Goal: Learn about a topic: Learn about a topic

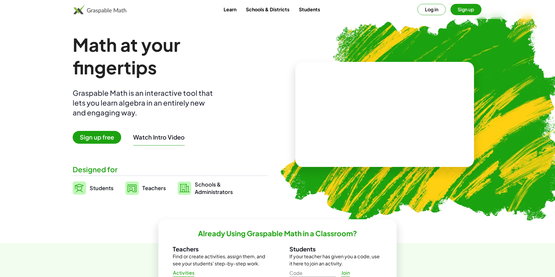
click at [98, 129] on div "Math at your fingertips Graspable Math is an interactive tool that lets you lea…" at bounding box center [170, 114] width 195 height 162
click at [99, 138] on span "Sign up free" at bounding box center [97, 137] width 49 height 13
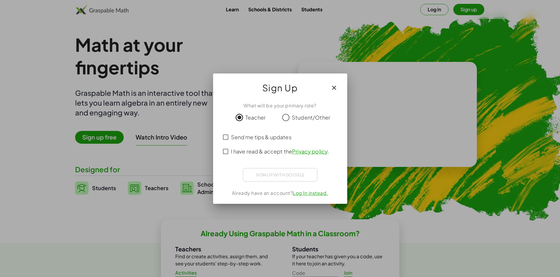
click at [281, 108] on div "What will be your primary role?" at bounding box center [280, 105] width 120 height 7
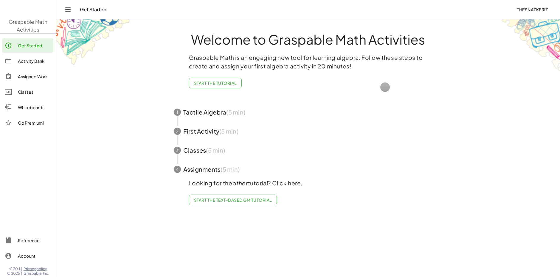
click at [139, 139] on main "Welcome to Graspable Math Activities Graspable Math is an engaging new tool for…" at bounding box center [308, 138] width 504 height 277
click at [220, 84] on span "Start the Tutorial" at bounding box center [215, 82] width 43 height 5
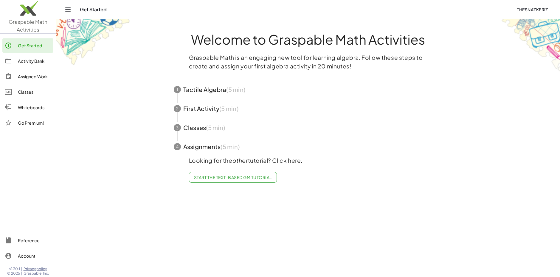
click at [223, 91] on span "button" at bounding box center [308, 89] width 283 height 19
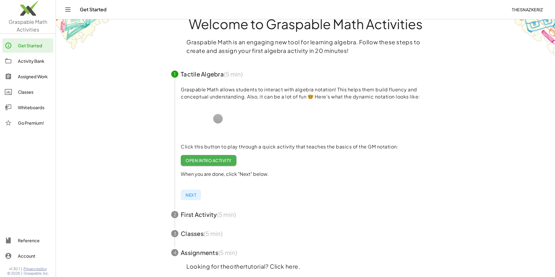
scroll to position [40, 0]
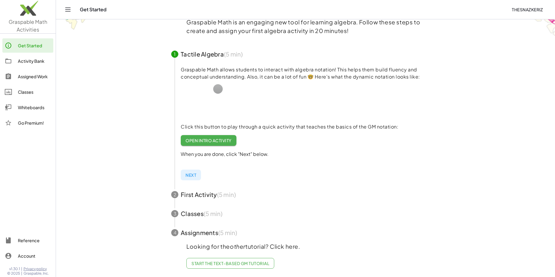
click at [216, 261] on span "Start the Text-based GM Tutorial" at bounding box center [231, 263] width 78 height 5
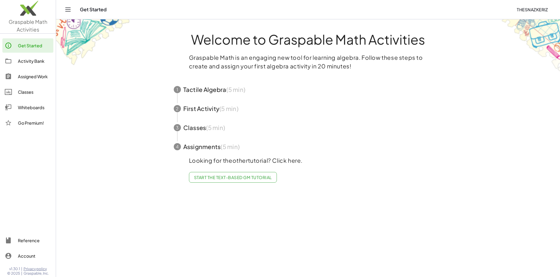
click at [87, 173] on main "Welcome to Graspable Math Activities Graspable Math is an engaging new tool for…" at bounding box center [308, 138] width 504 height 277
click at [155, 161] on main "Welcome to Graspable Math Activities Graspable Math is an engaging new tool for…" at bounding box center [308, 138] width 504 height 277
click at [36, 60] on div "Activity Bank" at bounding box center [34, 60] width 33 height 7
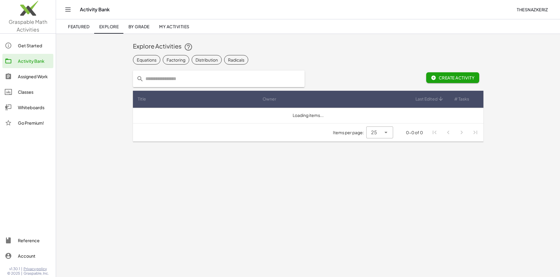
click at [35, 78] on div "Assigned Work" at bounding box center [34, 76] width 33 height 7
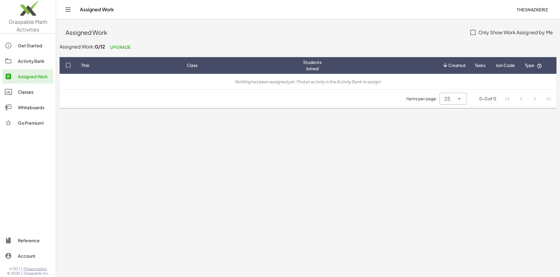
click at [31, 94] on div "Classes" at bounding box center [34, 91] width 33 height 7
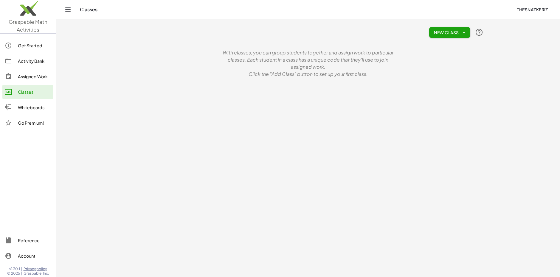
click at [27, 109] on div "Whiteboards" at bounding box center [34, 107] width 33 height 7
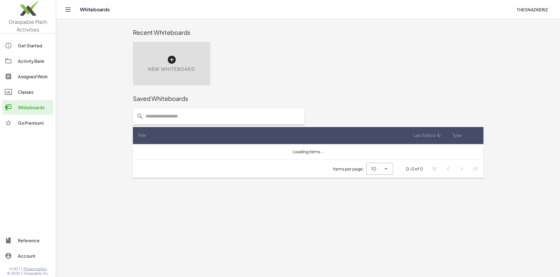
click at [182, 60] on div "New Whiteboard" at bounding box center [171, 63] width 77 height 43
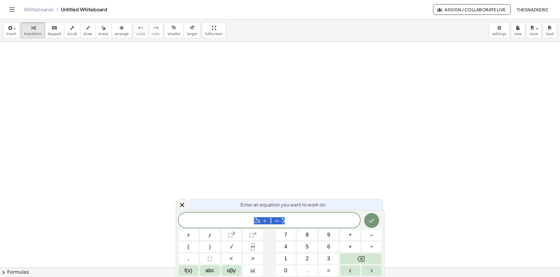
click at [295, 222] on span "2 x + 1 = 5" at bounding box center [269, 221] width 182 height 8
click at [367, 222] on button "Done" at bounding box center [371, 220] width 15 height 15
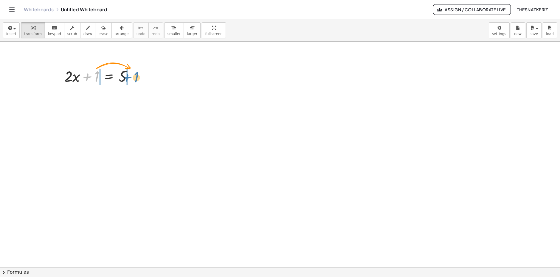
drag, startPoint x: 97, startPoint y: 74, endPoint x: 138, endPoint y: 74, distance: 40.8
click at [138, 74] on div at bounding box center [100, 76] width 79 height 20
click at [96, 98] on div at bounding box center [100, 96] width 117 height 20
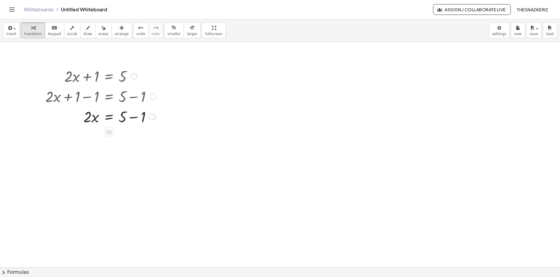
click at [151, 117] on div at bounding box center [151, 117] width 7 height 7
click at [141, 128] on div at bounding box center [280, 268] width 560 height 452
click at [136, 117] on div at bounding box center [100, 116] width 117 height 20
drag, startPoint x: 89, startPoint y: 138, endPoint x: 131, endPoint y: 148, distance: 43.7
click at [91, 163] on div at bounding box center [100, 162] width 117 height 30
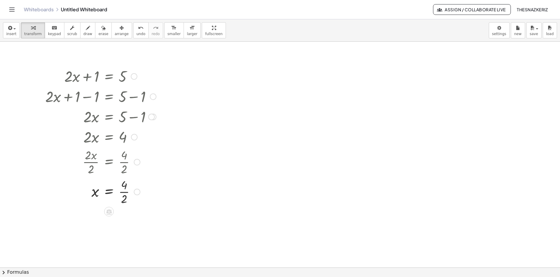
click at [126, 194] on div at bounding box center [100, 192] width 117 height 30
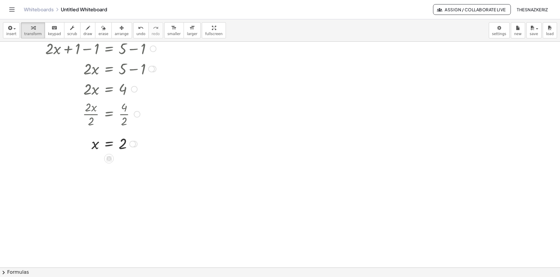
scroll to position [60, 0]
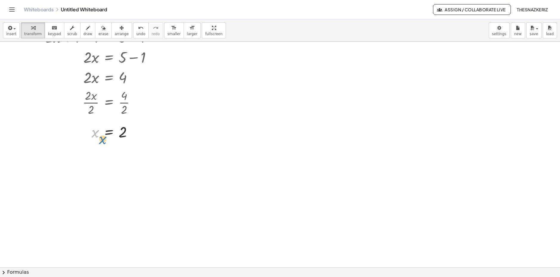
click at [97, 131] on div at bounding box center [100, 132] width 117 height 20
drag, startPoint x: 97, startPoint y: 135, endPoint x: 139, endPoint y: 134, distance: 42.6
click at [139, 134] on div at bounding box center [100, 132] width 117 height 20
drag, startPoint x: 145, startPoint y: 154, endPoint x: 130, endPoint y: 153, distance: 14.9
click at [130, 152] on div at bounding box center [101, 152] width 119 height 20
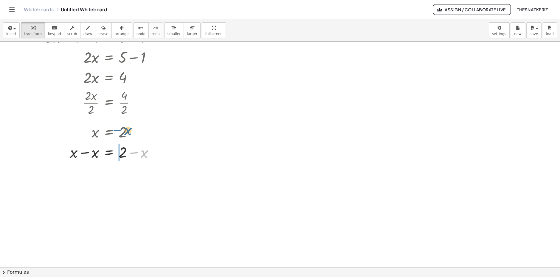
drag, startPoint x: 144, startPoint y: 156, endPoint x: 127, endPoint y: 133, distance: 28.3
click at [136, 35] on span "undo" at bounding box center [140, 34] width 9 height 4
drag, startPoint x: 94, startPoint y: 134, endPoint x: 119, endPoint y: 130, distance: 26.2
click at [92, 154] on div at bounding box center [107, 152] width 131 height 20
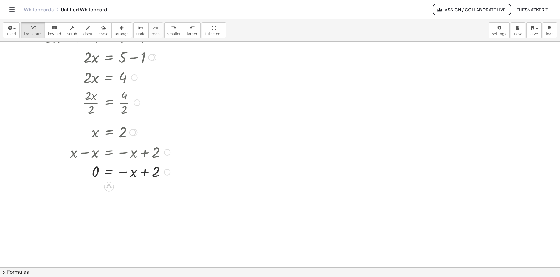
click at [132, 179] on div at bounding box center [107, 172] width 131 height 20
click at [134, 174] on div at bounding box center [107, 172] width 131 height 20
click at [149, 172] on div at bounding box center [107, 172] width 131 height 20
drag, startPoint x: 163, startPoint y: 172, endPoint x: 170, endPoint y: 172, distance: 6.6
click at [109, 172] on div "= 2 − x + 0" at bounding box center [109, 172] width 0 height 0
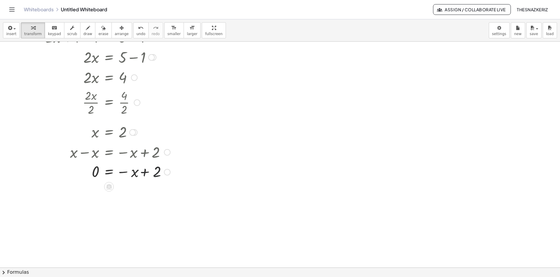
click at [170, 172] on div at bounding box center [167, 172] width 7 height 7
click at [193, 168] on span "Copy line as LaTeX" at bounding box center [198, 167] width 36 height 5
click at [166, 172] on div "Copied done" at bounding box center [167, 172] width 7 height 7
click at [158, 185] on div at bounding box center [280, 208] width 560 height 452
click at [136, 28] on div "undo" at bounding box center [140, 27] width 9 height 7
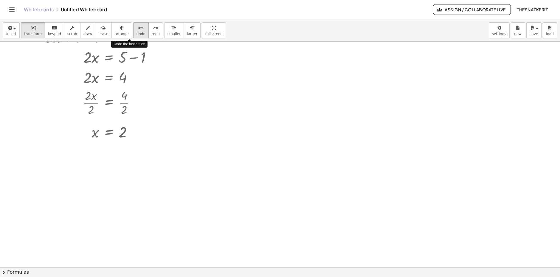
click at [136, 28] on div "undo" at bounding box center [140, 27] width 9 height 7
click at [138, 27] on icon "undo" at bounding box center [141, 27] width 6 height 7
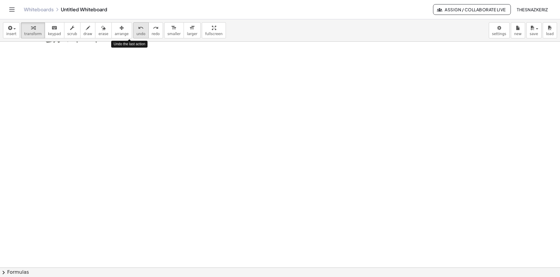
click at [138, 27] on icon "undo" at bounding box center [141, 27] width 6 height 7
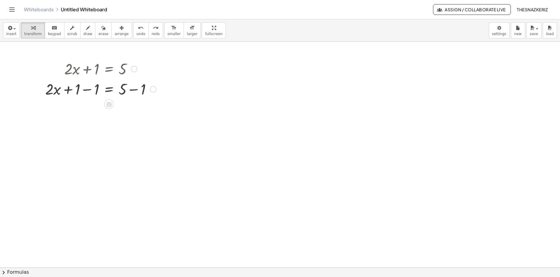
scroll to position [0, 0]
drag, startPoint x: 117, startPoint y: 77, endPoint x: 124, endPoint y: 78, distance: 6.6
click at [117, 78] on div at bounding box center [100, 76] width 79 height 20
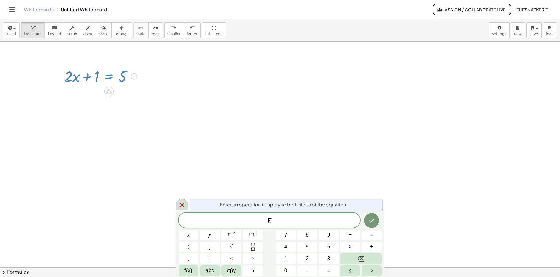
click at [181, 206] on icon at bounding box center [182, 205] width 4 height 4
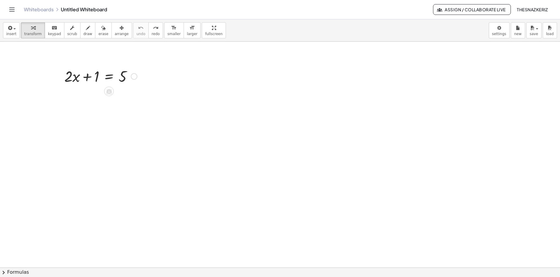
click at [105, 79] on div at bounding box center [100, 76] width 79 height 20
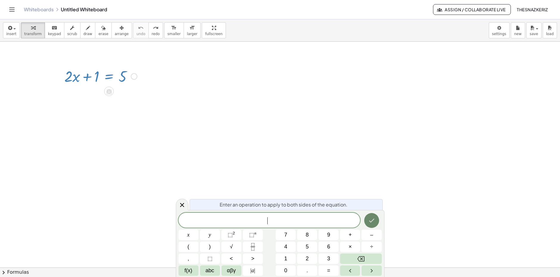
drag, startPoint x: 362, startPoint y: 224, endPoint x: 374, endPoint y: 225, distance: 12.8
click at [198, 230] on div at bounding box center [188, 235] width 20 height 10
click at [374, 225] on button "Done" at bounding box center [371, 220] width 15 height 15
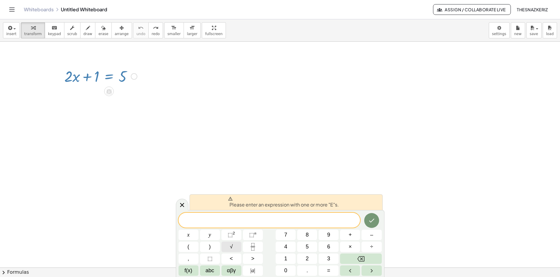
click at [235, 245] on button "√" at bounding box center [231, 247] width 20 height 10
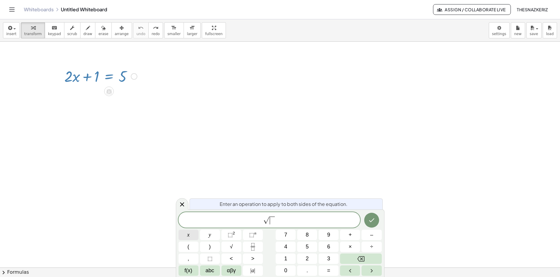
click at [192, 234] on button "x" at bounding box center [188, 235] width 20 height 10
drag, startPoint x: 277, startPoint y: 224, endPoint x: 284, endPoint y: 223, distance: 7.3
click at [277, 224] on span "√ x ​" at bounding box center [269, 220] width 182 height 9
click at [351, 237] on span "+" at bounding box center [350, 235] width 3 height 8
click at [313, 257] on button "2" at bounding box center [307, 259] width 20 height 10
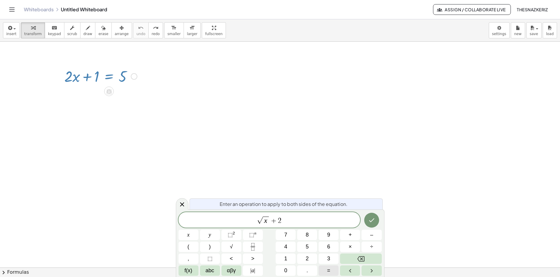
click at [331, 270] on button "=" at bounding box center [328, 271] width 20 height 10
click at [315, 250] on button "5" at bounding box center [307, 247] width 20 height 10
click at [373, 225] on button "Done" at bounding box center [371, 220] width 15 height 15
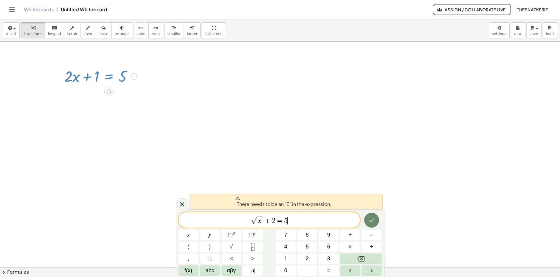
click at [371, 218] on icon "Done" at bounding box center [371, 220] width 7 height 7
click at [253, 221] on span "√" at bounding box center [254, 220] width 6 height 7
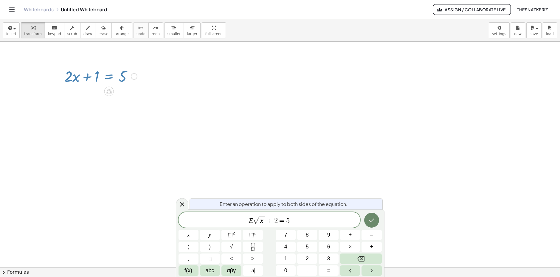
click at [373, 224] on icon "Done" at bounding box center [371, 220] width 7 height 7
click at [374, 220] on icon "Done" at bounding box center [371, 220] width 7 height 7
click at [358, 223] on span "E ​ √ x + 2 = 5" at bounding box center [269, 220] width 182 height 9
click at [375, 223] on button "Done" at bounding box center [371, 220] width 15 height 15
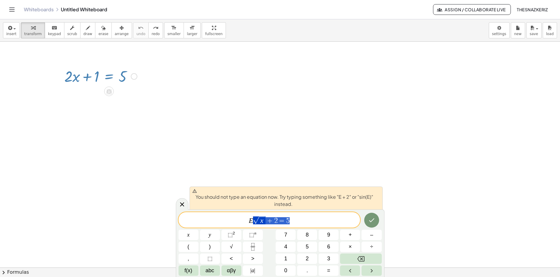
drag, startPoint x: 300, startPoint y: 224, endPoint x: 259, endPoint y: 223, distance: 41.4
click at [259, 223] on span "E √ x + 2 = 5" at bounding box center [269, 220] width 182 height 9
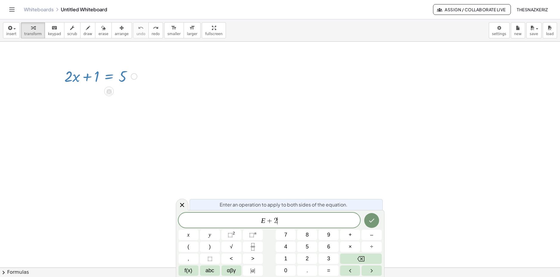
drag, startPoint x: 382, startPoint y: 223, endPoint x: 373, endPoint y: 222, distance: 9.3
click at [382, 223] on div "Enter an operation to apply to both sides of the equation. E + 2 ​ x y ⬚ 2 ⬚ n …" at bounding box center [280, 243] width 209 height 67
click at [373, 222] on icon "Done" at bounding box center [371, 220] width 7 height 7
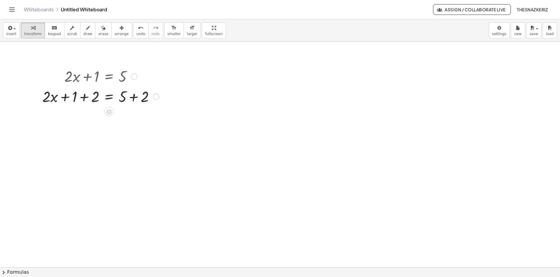
click at [176, 112] on div at bounding box center [280, 268] width 560 height 452
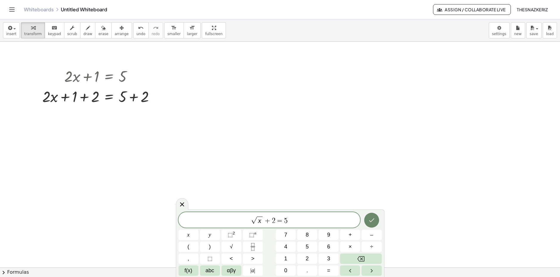
click at [374, 224] on button "Done" at bounding box center [371, 220] width 15 height 15
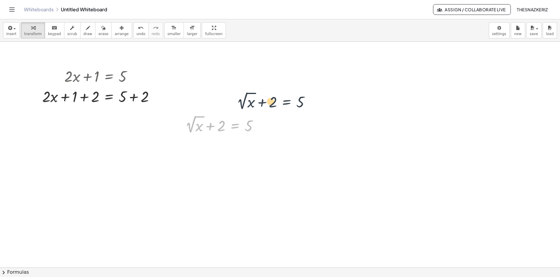
drag, startPoint x: 233, startPoint y: 122, endPoint x: 296, endPoint y: 80, distance: 74.9
click at [293, 80] on div "+ · 2 · x + 1 = 5 + · 2 · x + 1 = 5 + 2 + + 2 + 2 √ x + 2 = 5 + 2 √ x + 2 = 5" at bounding box center [280, 268] width 560 height 452
click at [333, 122] on div at bounding box center [280, 268] width 560 height 452
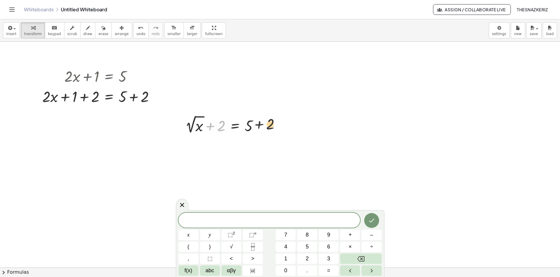
drag, startPoint x: 222, startPoint y: 123, endPoint x: 348, endPoint y: 90, distance: 129.8
click at [346, 91] on div "+ · 2 · x + 1 = 5 + · 2 · x + 1 = 5 + 2 + + 2 + 2 + 2 √ x + 2 = 5" at bounding box center [280, 268] width 560 height 452
click at [298, 145] on div at bounding box center [280, 268] width 560 height 452
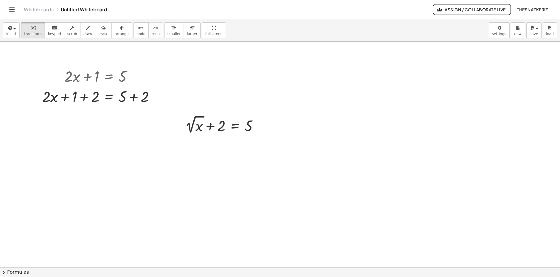
drag, startPoint x: 188, startPoint y: 105, endPoint x: 254, endPoint y: 147, distance: 78.3
click at [251, 149] on div at bounding box center [280, 268] width 560 height 452
click at [217, 127] on div at bounding box center [224, 125] width 84 height 22
drag, startPoint x: 222, startPoint y: 126, endPoint x: 259, endPoint y: 130, distance: 37.7
click at [259, 130] on div at bounding box center [224, 125] width 84 height 22
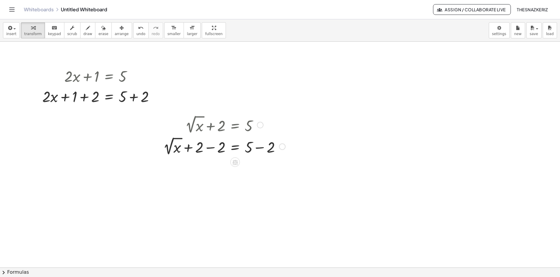
click at [210, 148] on div at bounding box center [224, 147] width 128 height 22
drag, startPoint x: 181, startPoint y: 146, endPoint x: 240, endPoint y: 148, distance: 59.0
click at [240, 148] on div at bounding box center [224, 147] width 128 height 22
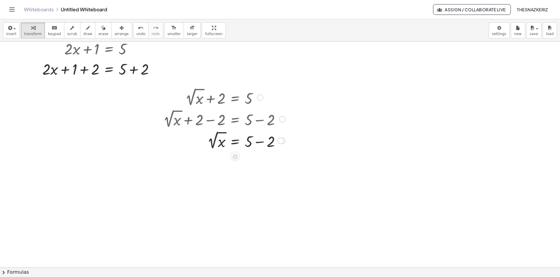
scroll to position [30, 0]
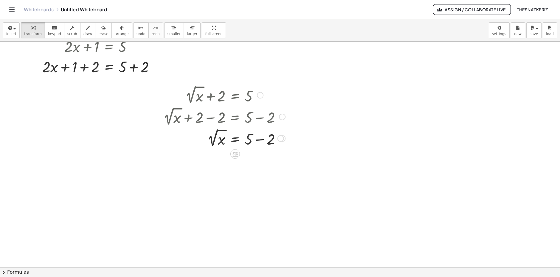
click at [262, 140] on div at bounding box center [224, 138] width 128 height 22
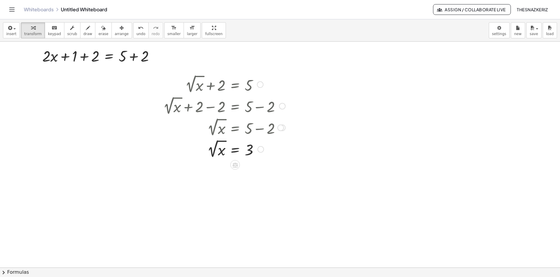
scroll to position [60, 0]
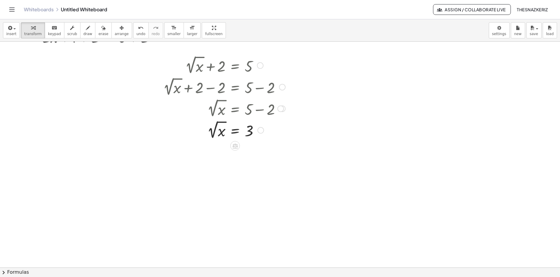
click at [220, 126] on div at bounding box center [224, 130] width 128 height 22
drag, startPoint x: 217, startPoint y: 128, endPoint x: 213, endPoint y: 127, distance: 4.1
click at [217, 130] on div at bounding box center [224, 130] width 128 height 22
click at [210, 131] on div at bounding box center [224, 130] width 128 height 22
click at [251, 134] on div at bounding box center [224, 130] width 128 height 22
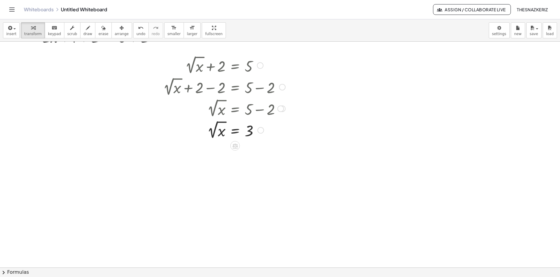
click at [222, 133] on div at bounding box center [224, 130] width 128 height 22
click at [218, 131] on div at bounding box center [224, 130] width 128 height 22
click at [261, 130] on div at bounding box center [260, 130] width 7 height 7
click at [261, 130] on div "Transform line Copy line as LaTeX Copy derivation as LaTeX Expand new lines: On" at bounding box center [260, 130] width 7 height 7
click at [236, 144] on icon at bounding box center [234, 146] width 5 height 5
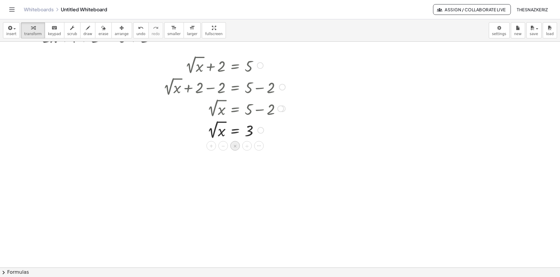
click at [237, 145] on div "×" at bounding box center [235, 146] width 10 height 10
click at [218, 152] on div at bounding box center [224, 152] width 128 height 22
